Goal: Task Accomplishment & Management: Use online tool/utility

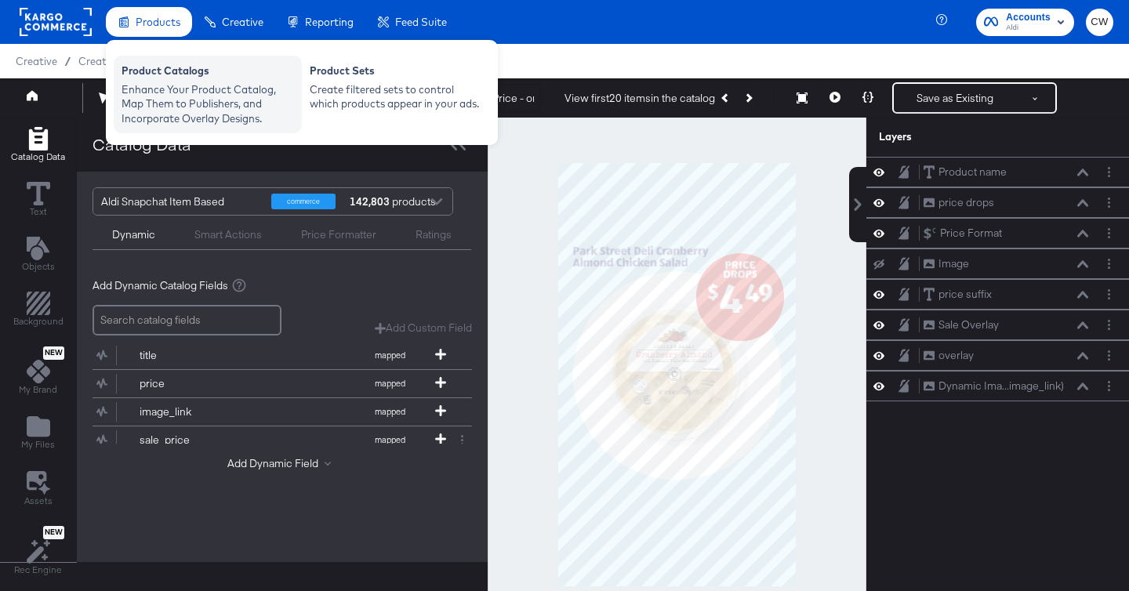
click at [203, 89] on div "Enhance Your Product Catalog, Map Them to Publishers, and Incorporate Overlay D…" at bounding box center [208, 104] width 173 height 44
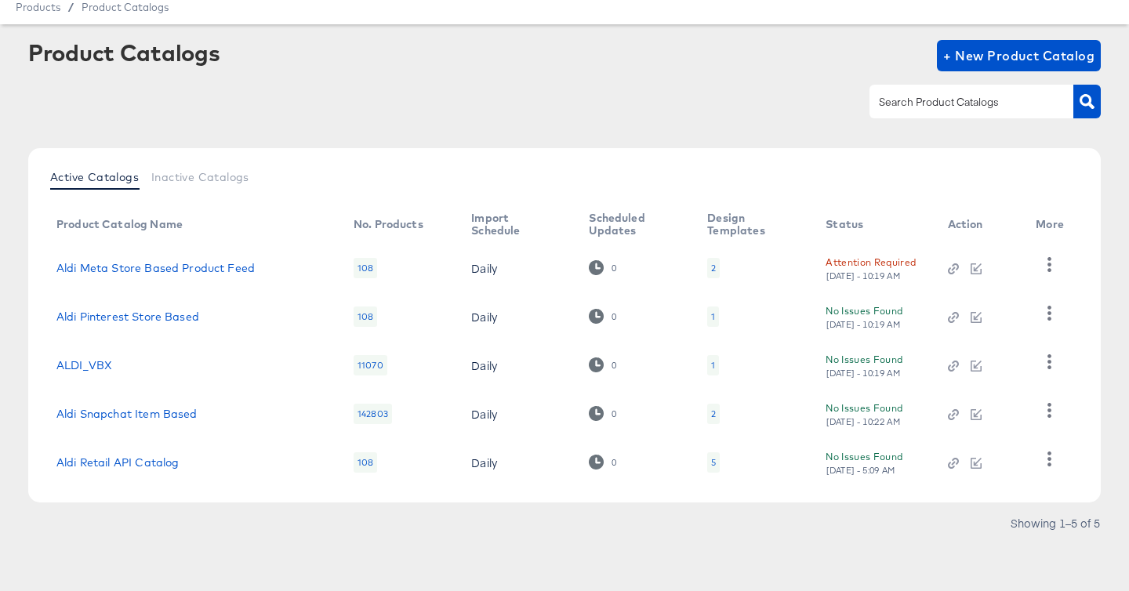
scroll to position [60, 0]
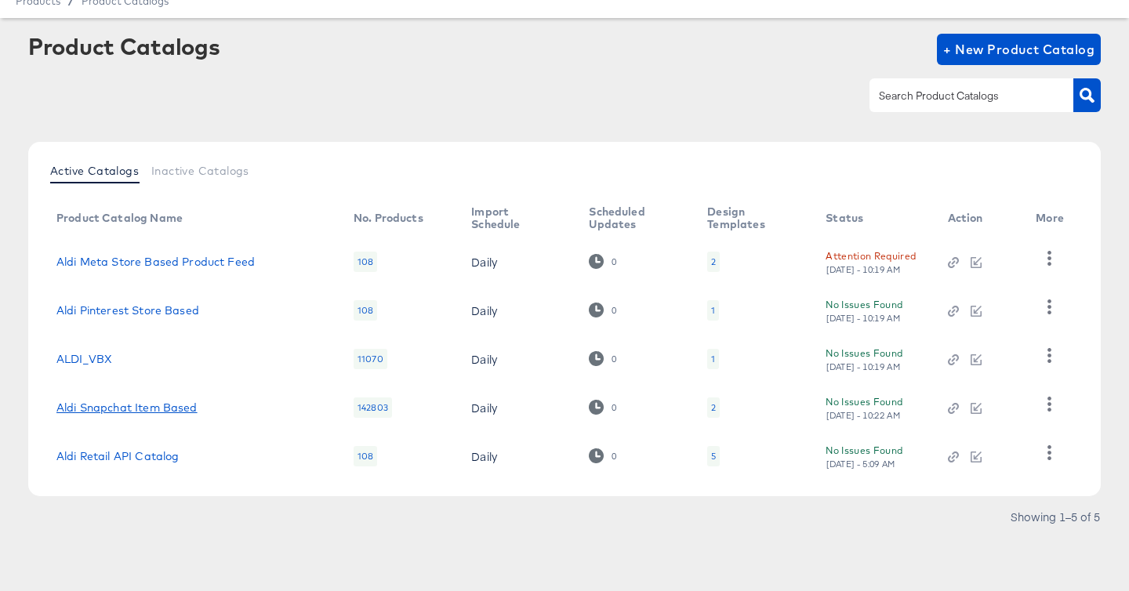
click at [183, 402] on link "Aldi Snapchat Item Based" at bounding box center [126, 408] width 141 height 13
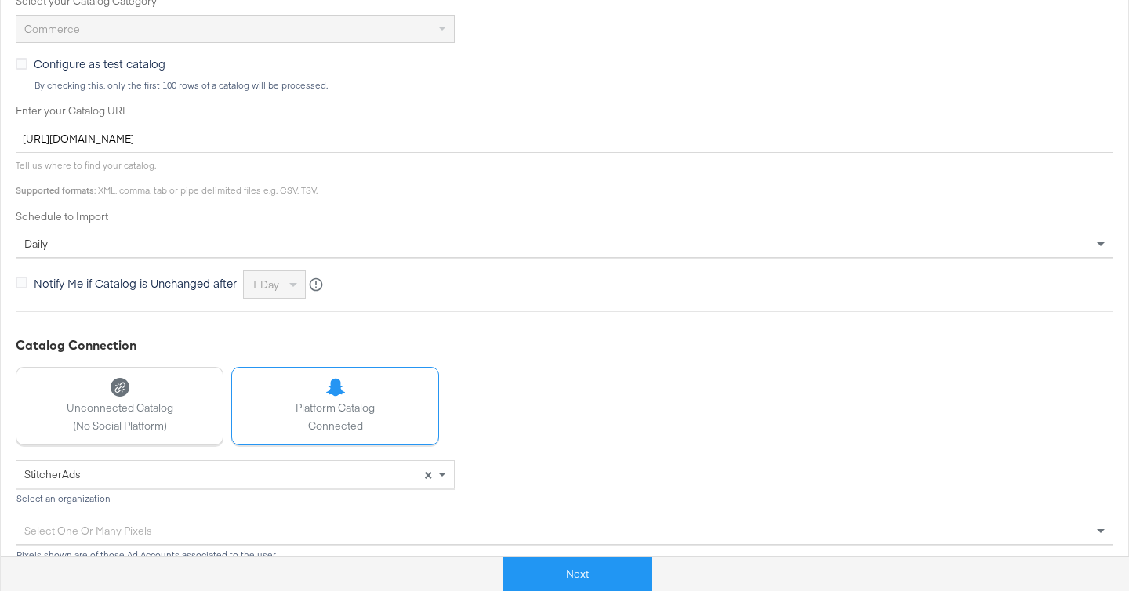
scroll to position [473, 0]
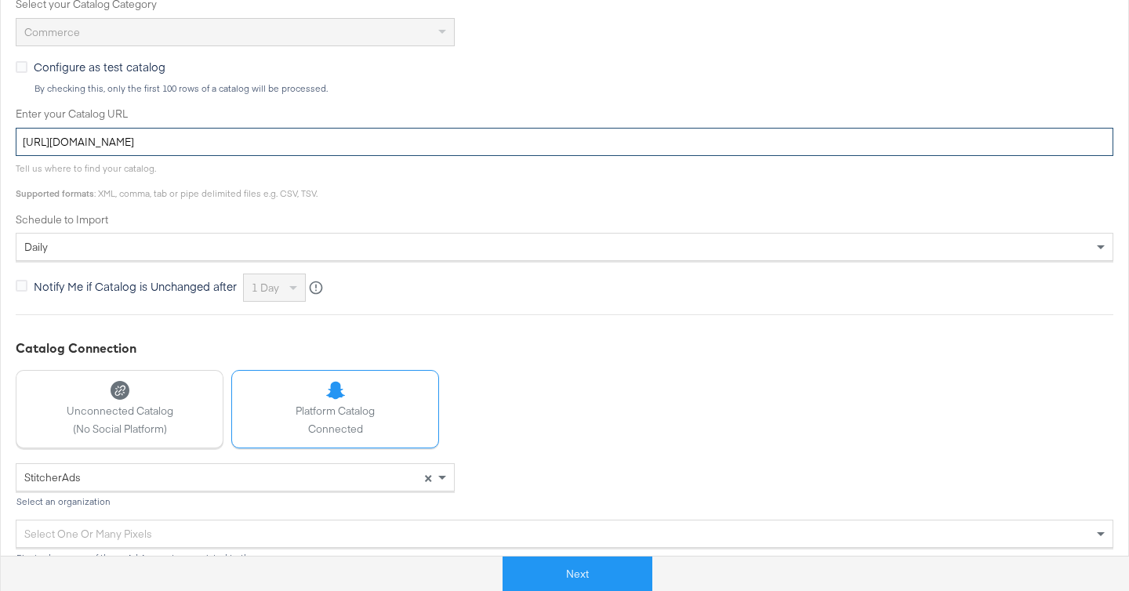
click at [551, 140] on input "[URL][DOMAIN_NAME]" at bounding box center [565, 142] width 1098 height 29
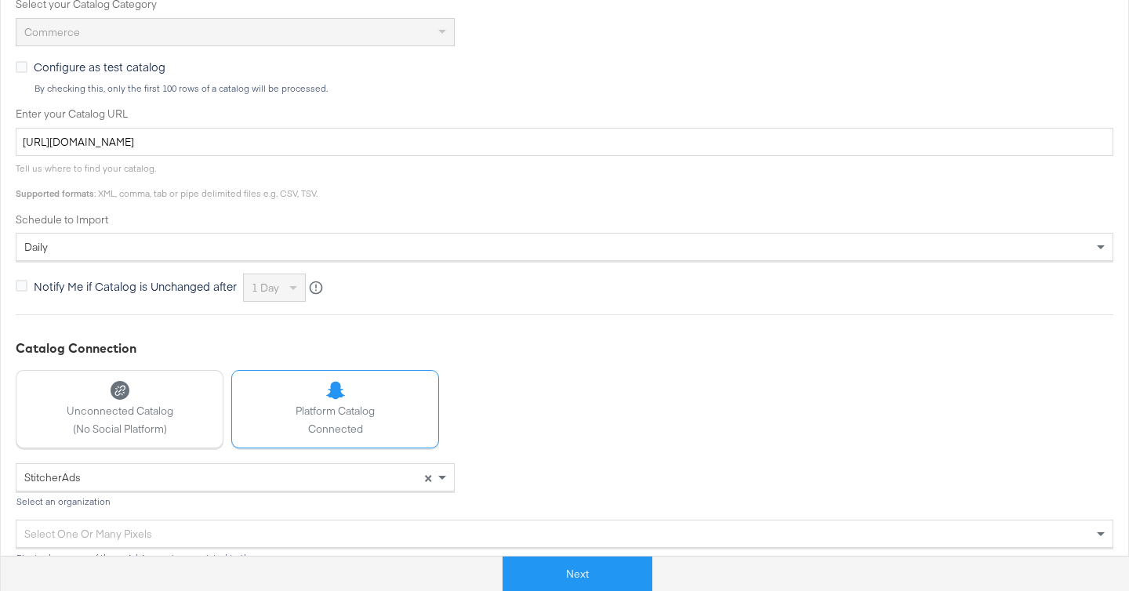
click at [693, 67] on div "Configure as test catalog By checking this, only the first 100 rows of a catalo…" at bounding box center [565, 77] width 1098 height 36
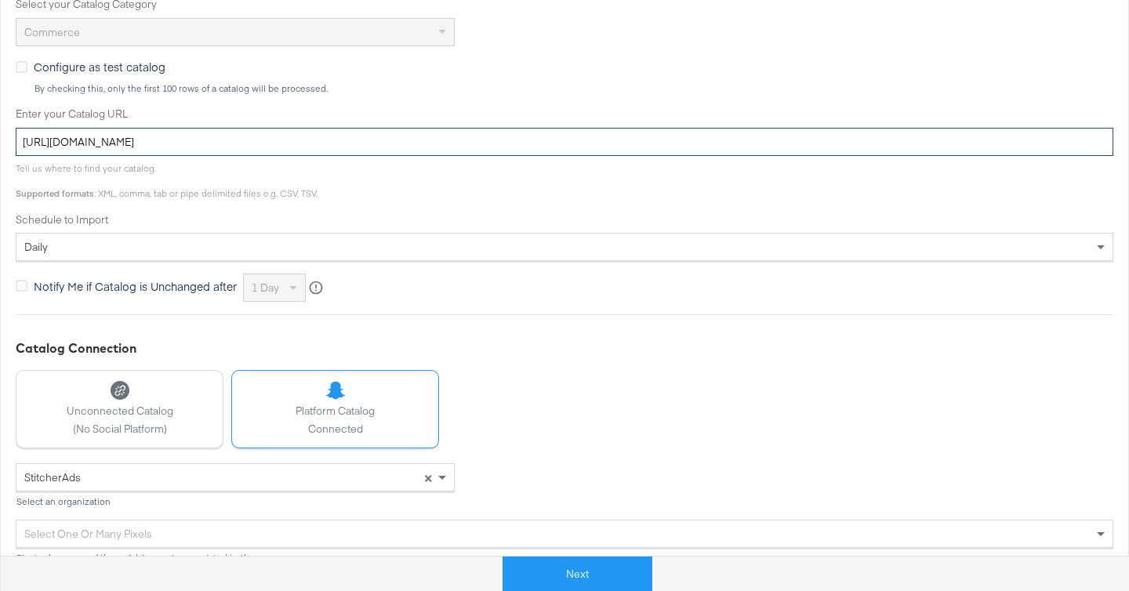
click at [526, 145] on input "[URL][DOMAIN_NAME]" at bounding box center [565, 142] width 1098 height 29
